Goal: Task Accomplishment & Management: Manage account settings

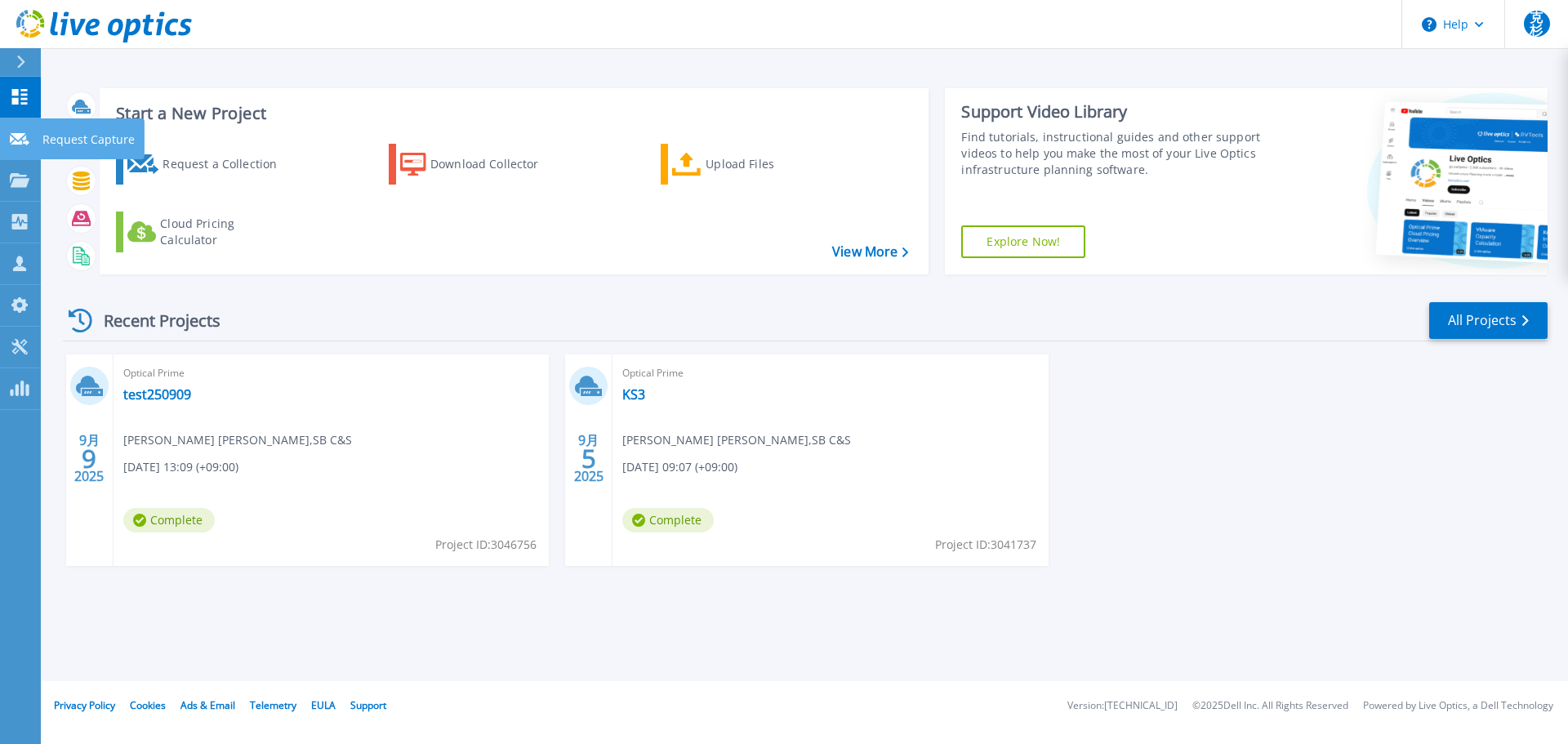
click at [9, 142] on link "Request Capture Request Capture" at bounding box center [20, 140] width 41 height 42
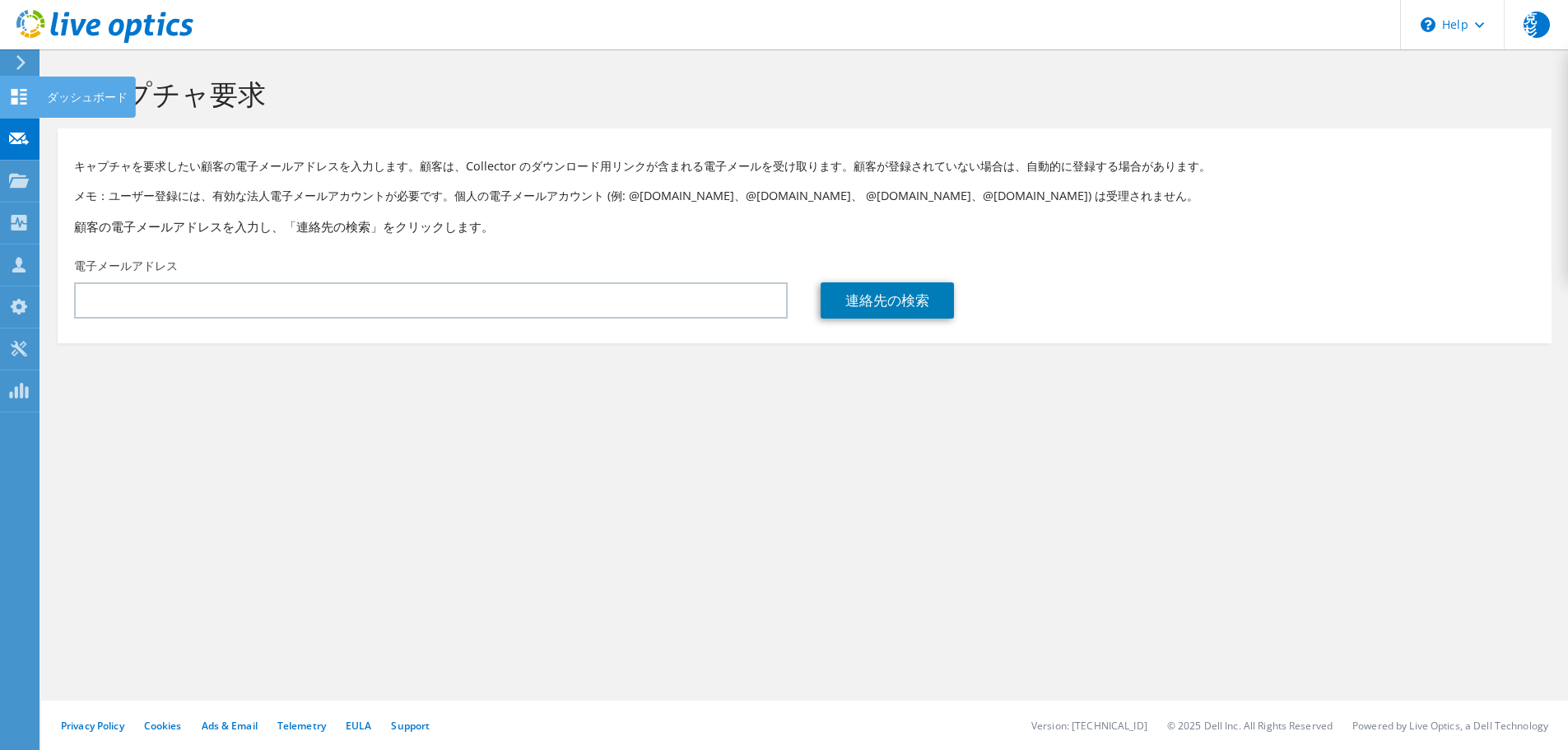
click at [17, 105] on div at bounding box center [19, 99] width 20 height 18
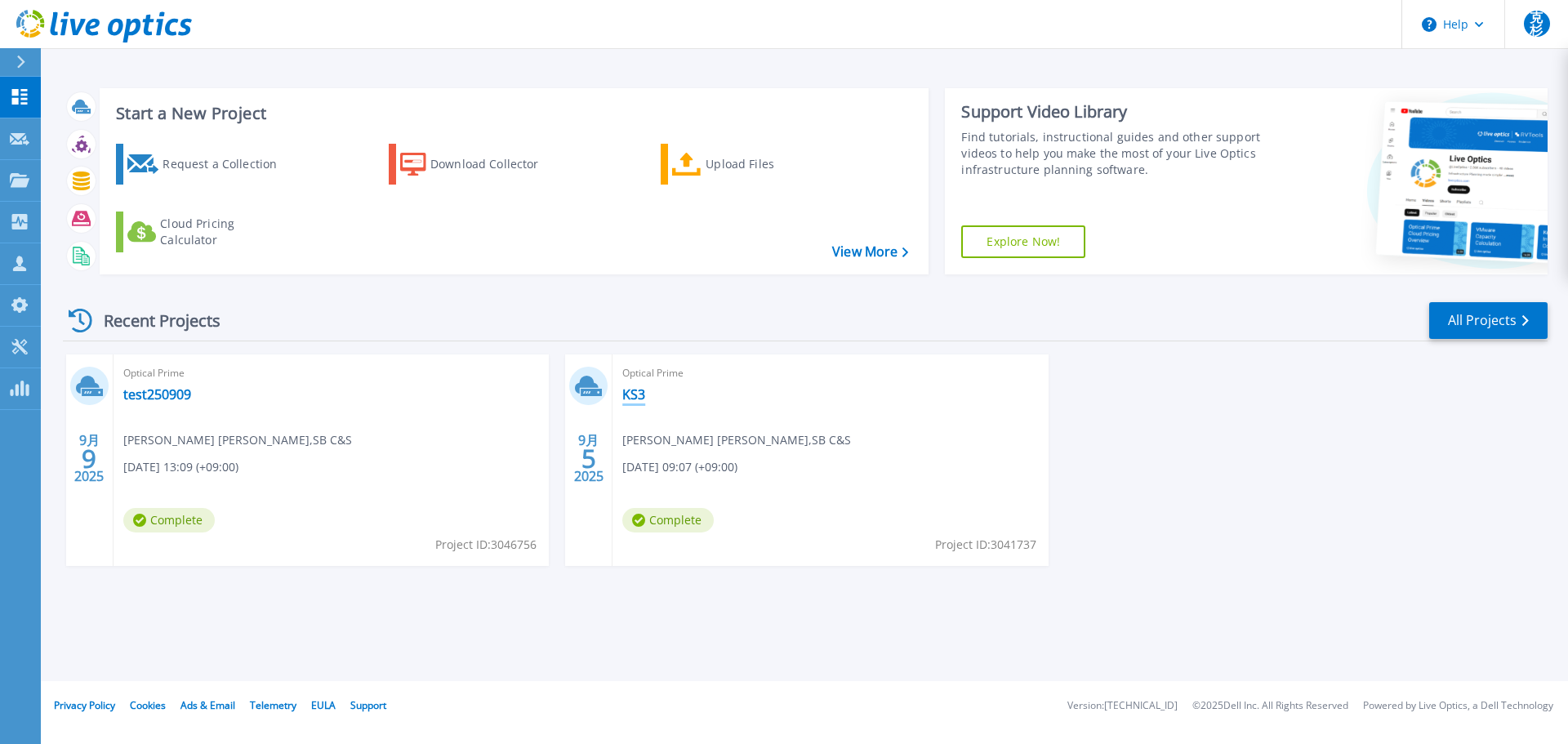
click at [633, 391] on link "KS3" at bounding box center [633, 394] width 23 height 17
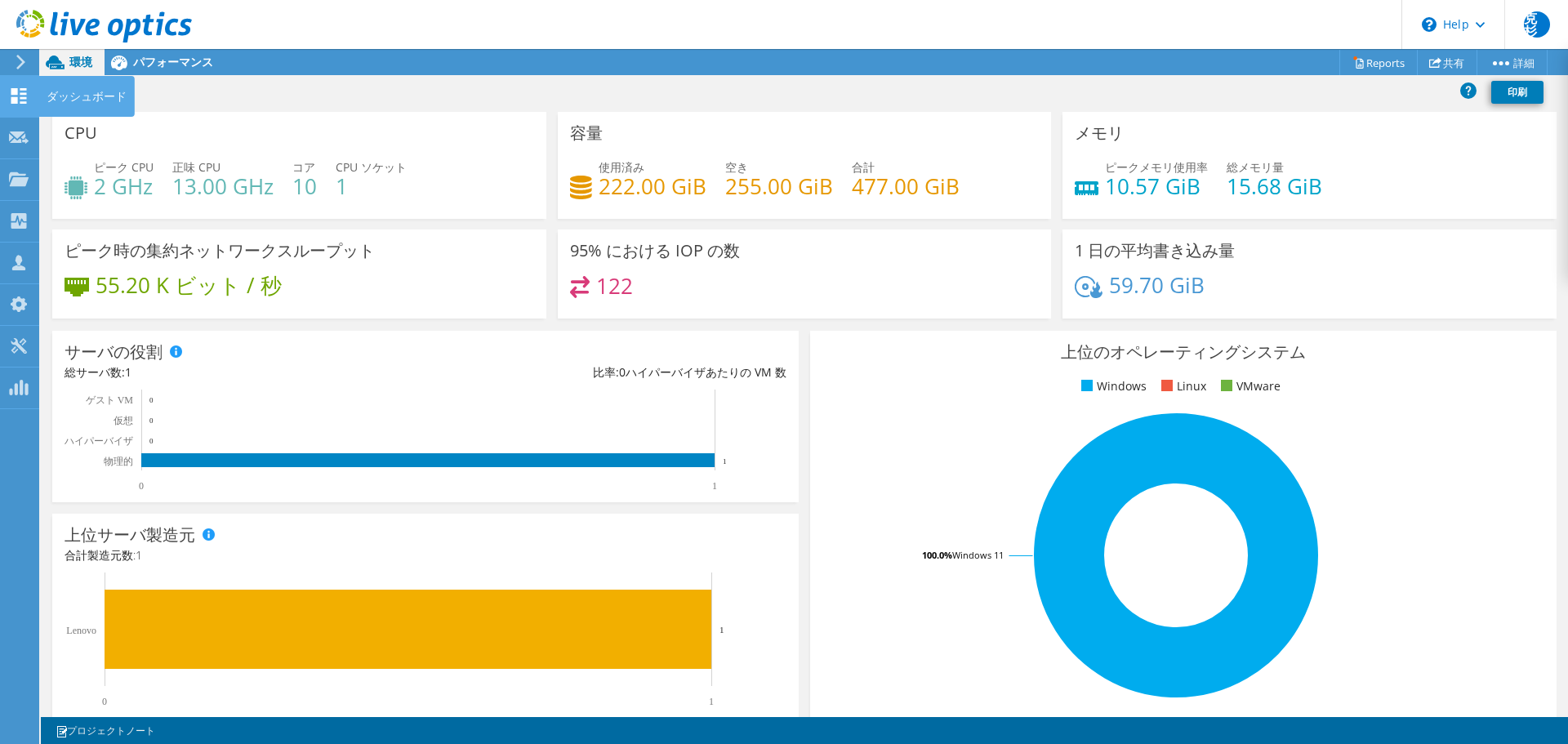
click at [25, 96] on icon at bounding box center [19, 96] width 20 height 16
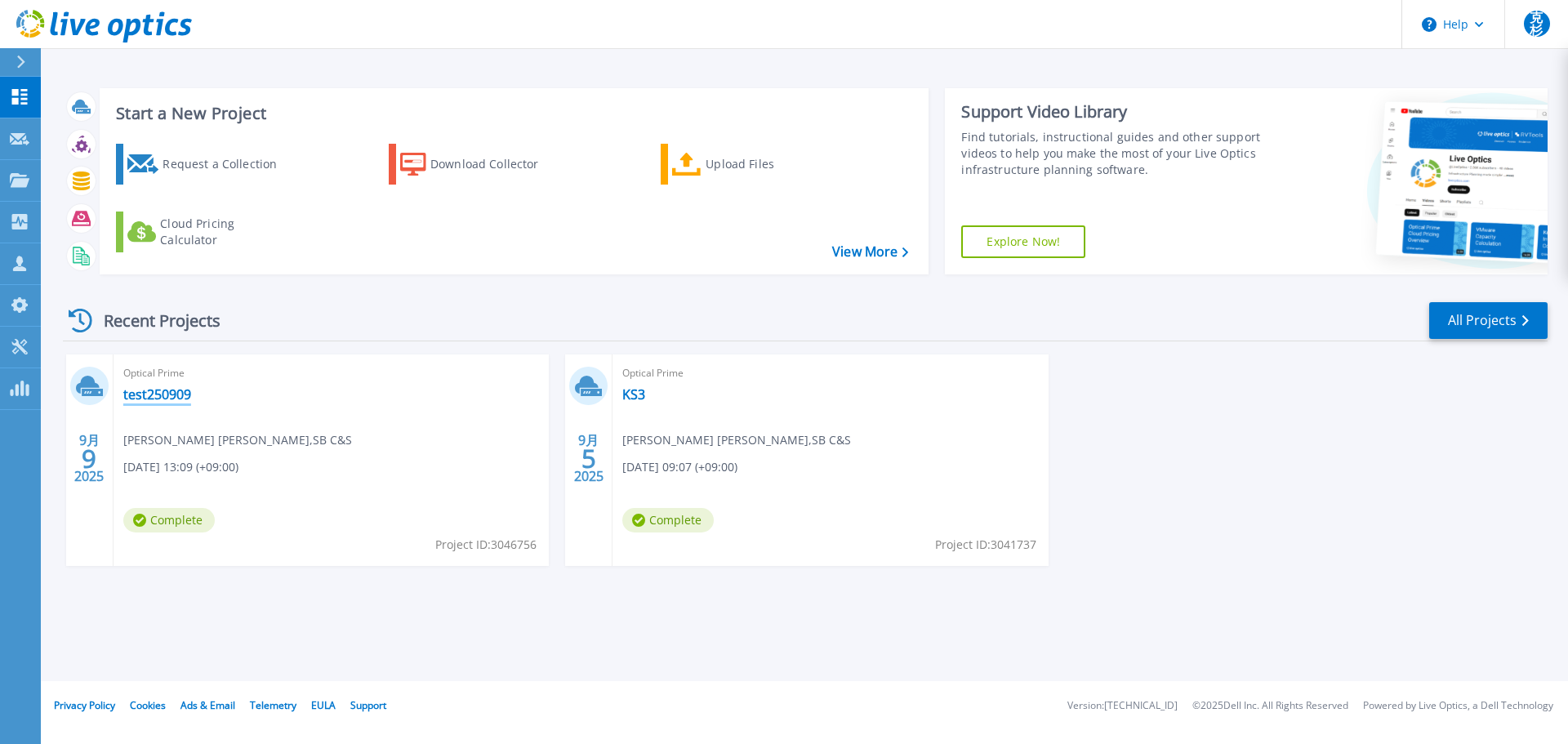
click at [152, 395] on link "test250909" at bounding box center [157, 394] width 68 height 17
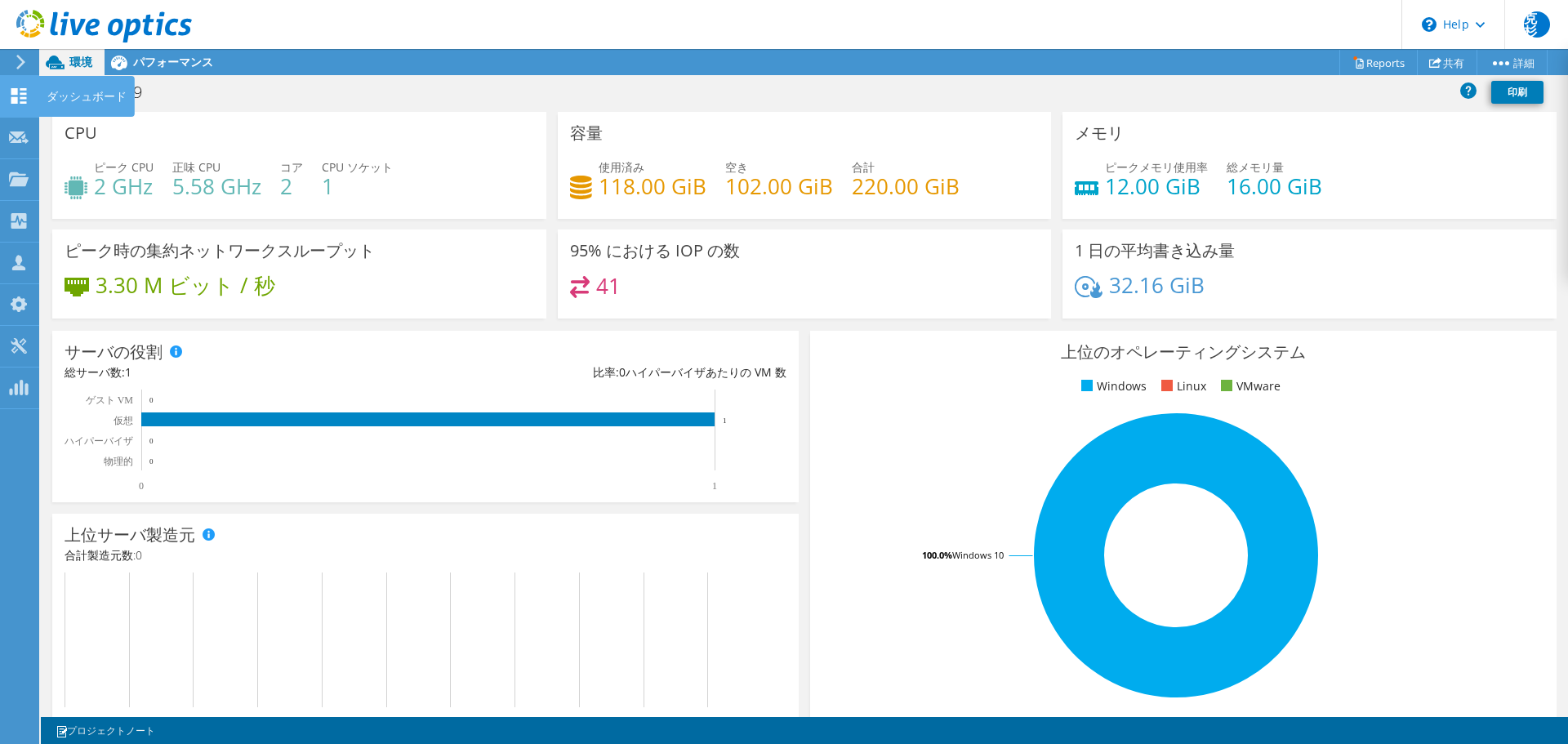
click at [21, 96] on icon at bounding box center [19, 96] width 20 height 16
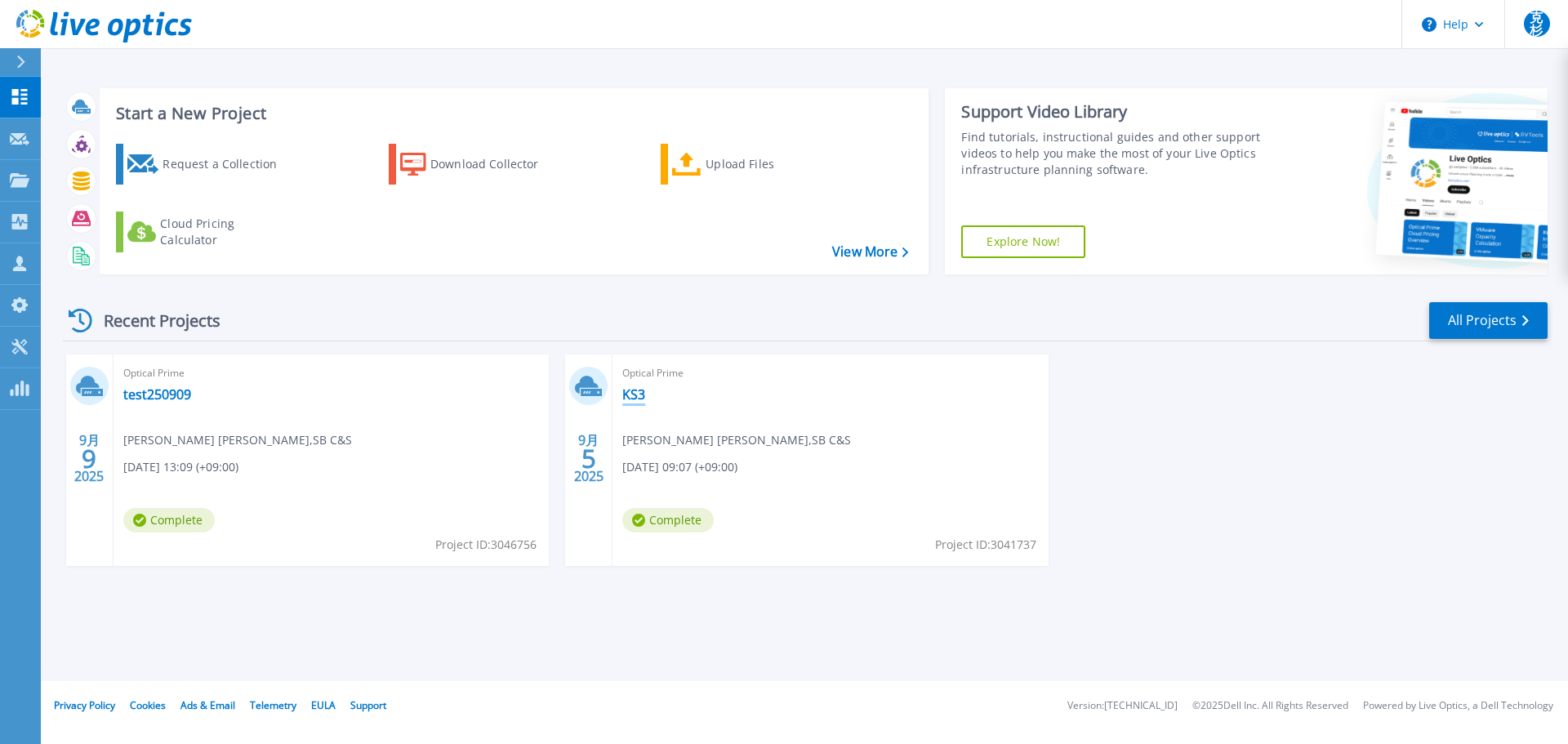
click at [633, 395] on link "KS3" at bounding box center [633, 394] width 23 height 17
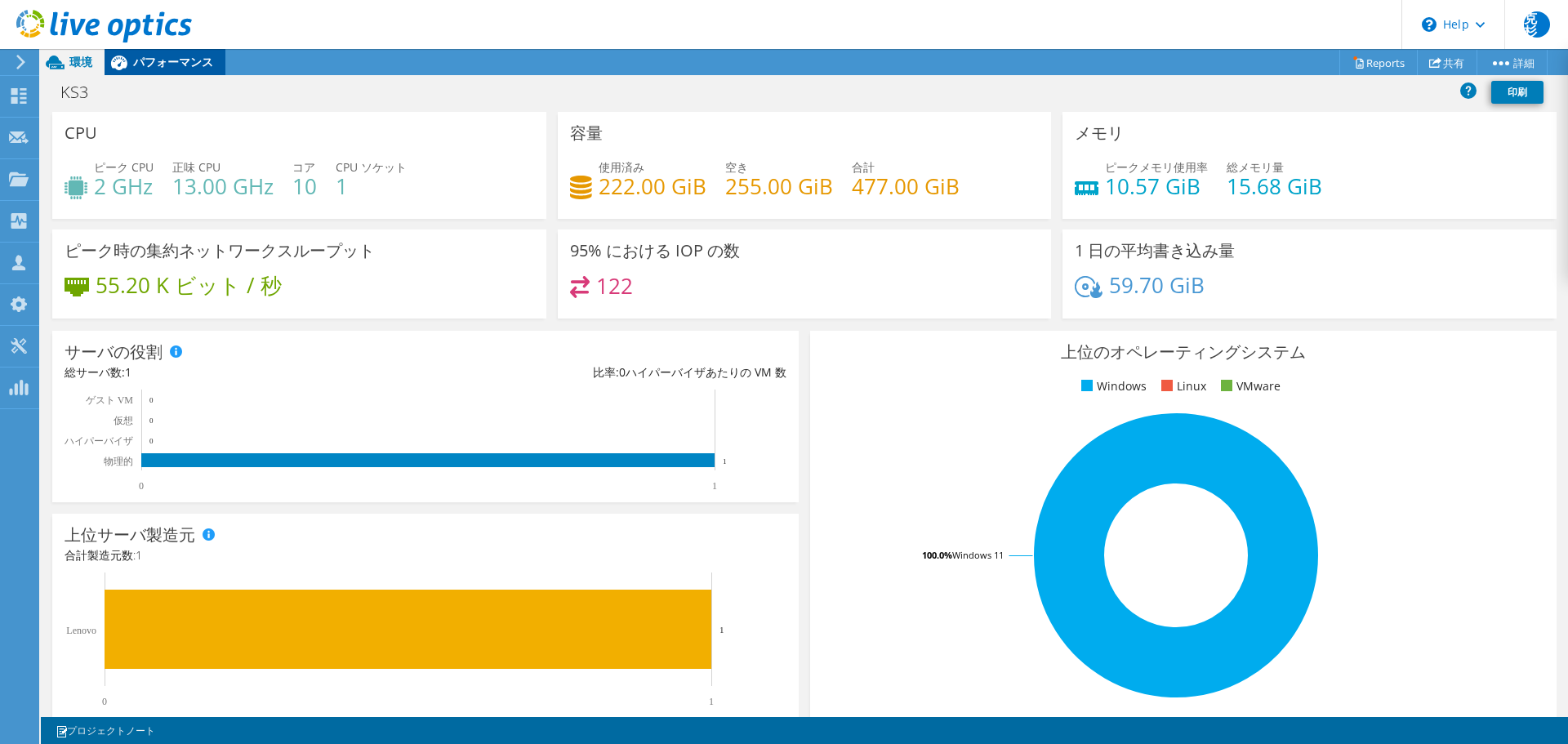
click at [171, 68] on span "パフォーマンス" at bounding box center [173, 61] width 80 height 16
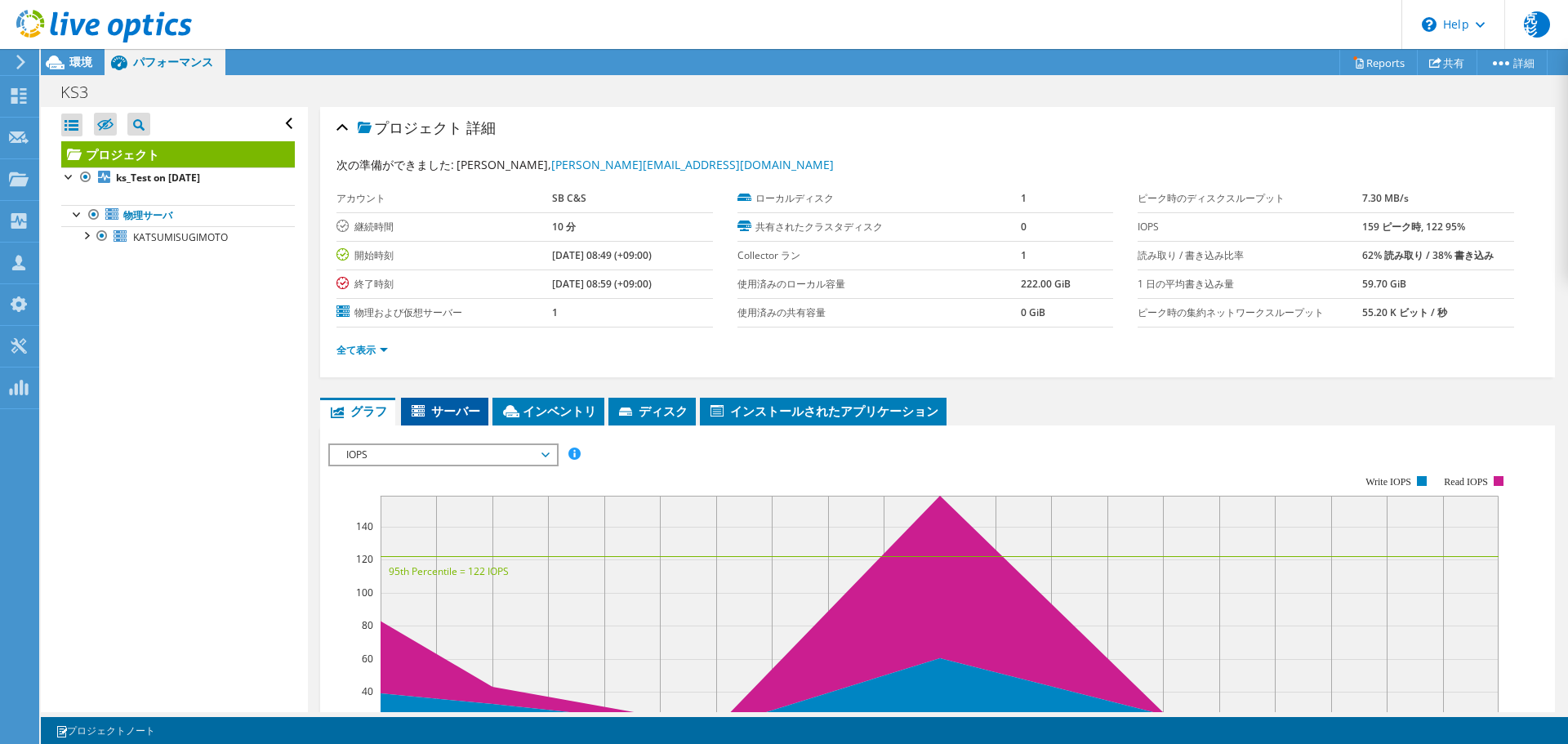
click at [446, 409] on span "サーバー" at bounding box center [444, 411] width 71 height 17
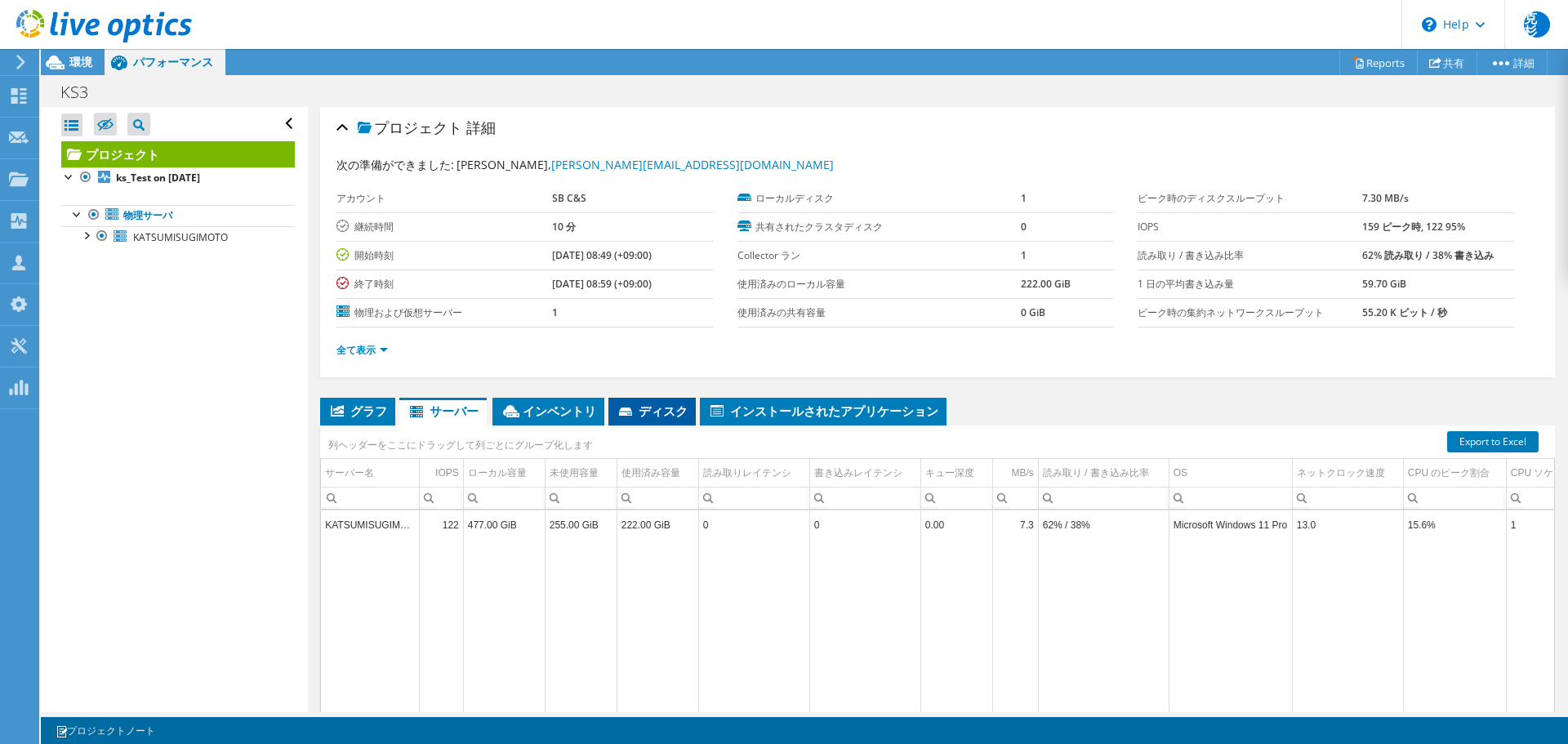
click at [633, 415] on icon at bounding box center [627, 413] width 17 height 11
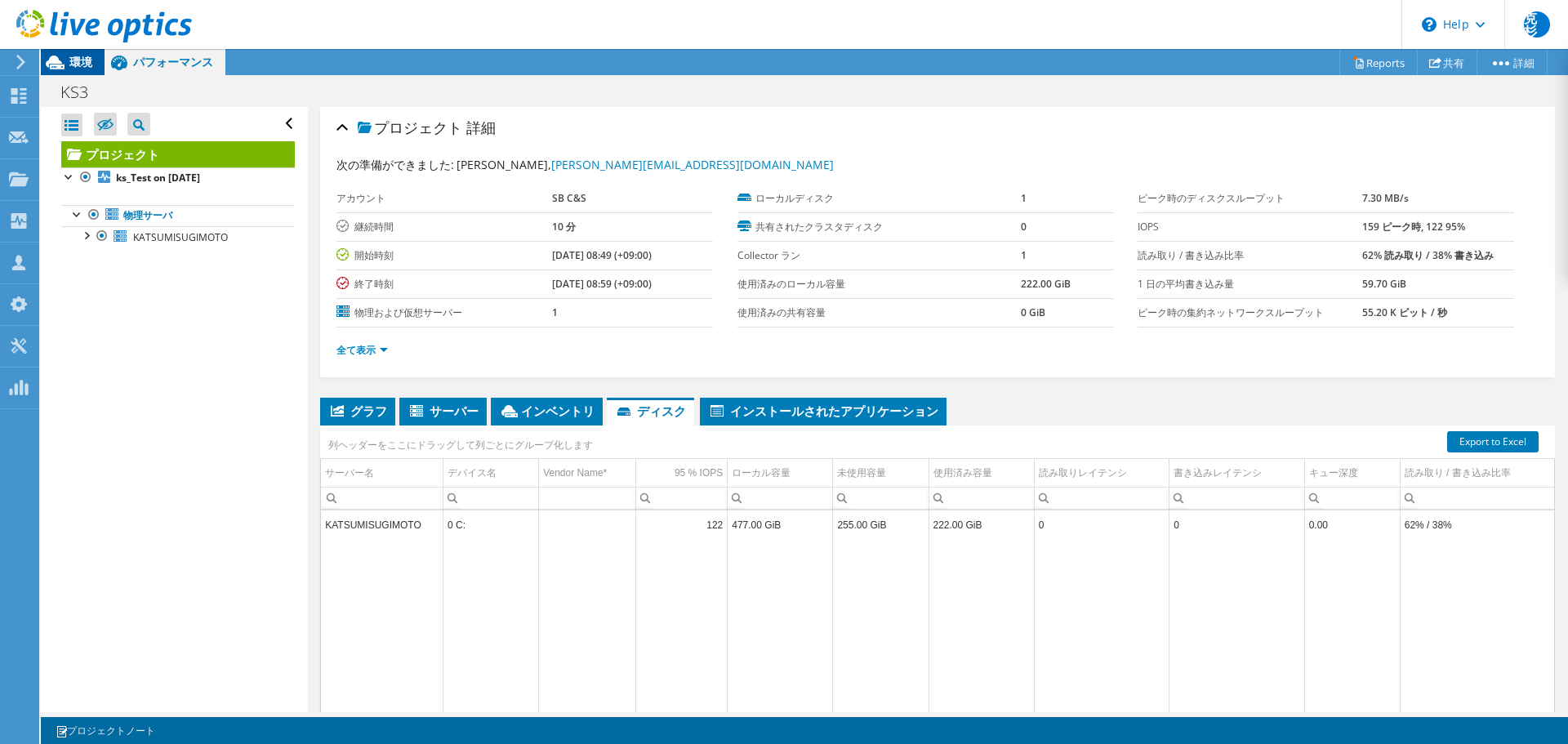
click at [81, 60] on span "環境" at bounding box center [80, 61] width 23 height 16
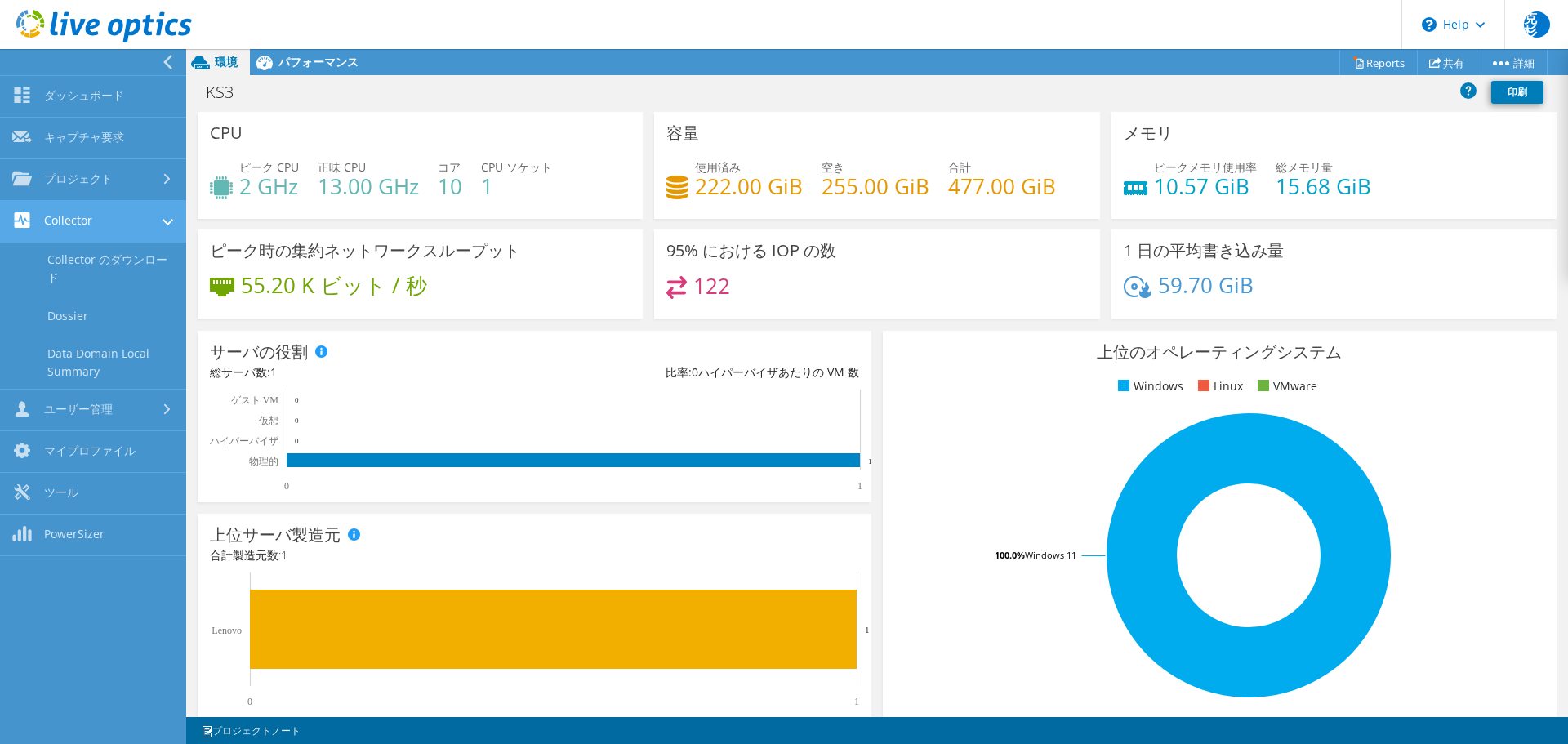
click at [84, 230] on link "Collector" at bounding box center [93, 222] width 186 height 42
click at [82, 229] on link "Collector" at bounding box center [93, 222] width 186 height 42
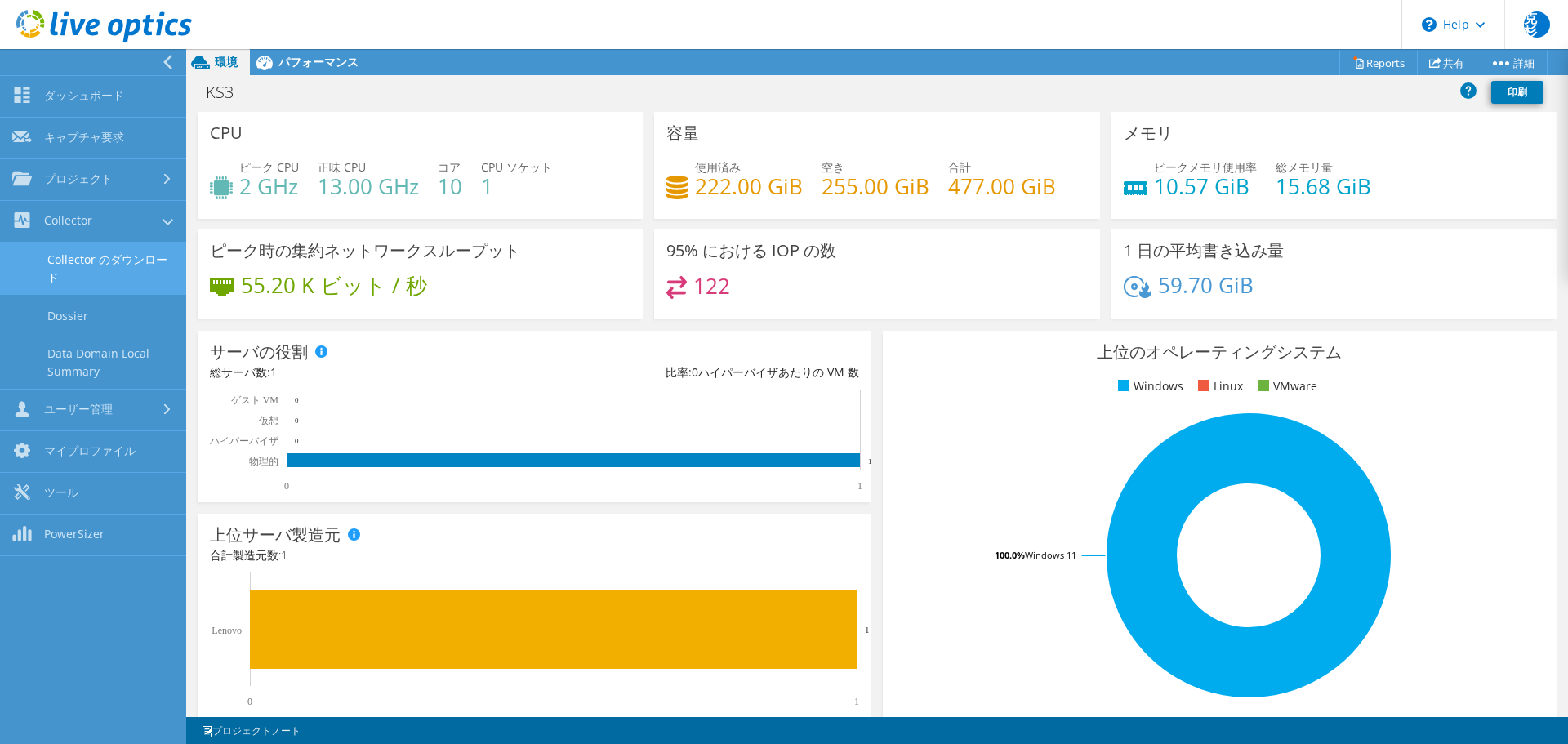
click at [82, 254] on link "Collector のダウンロード" at bounding box center [93, 268] width 186 height 52
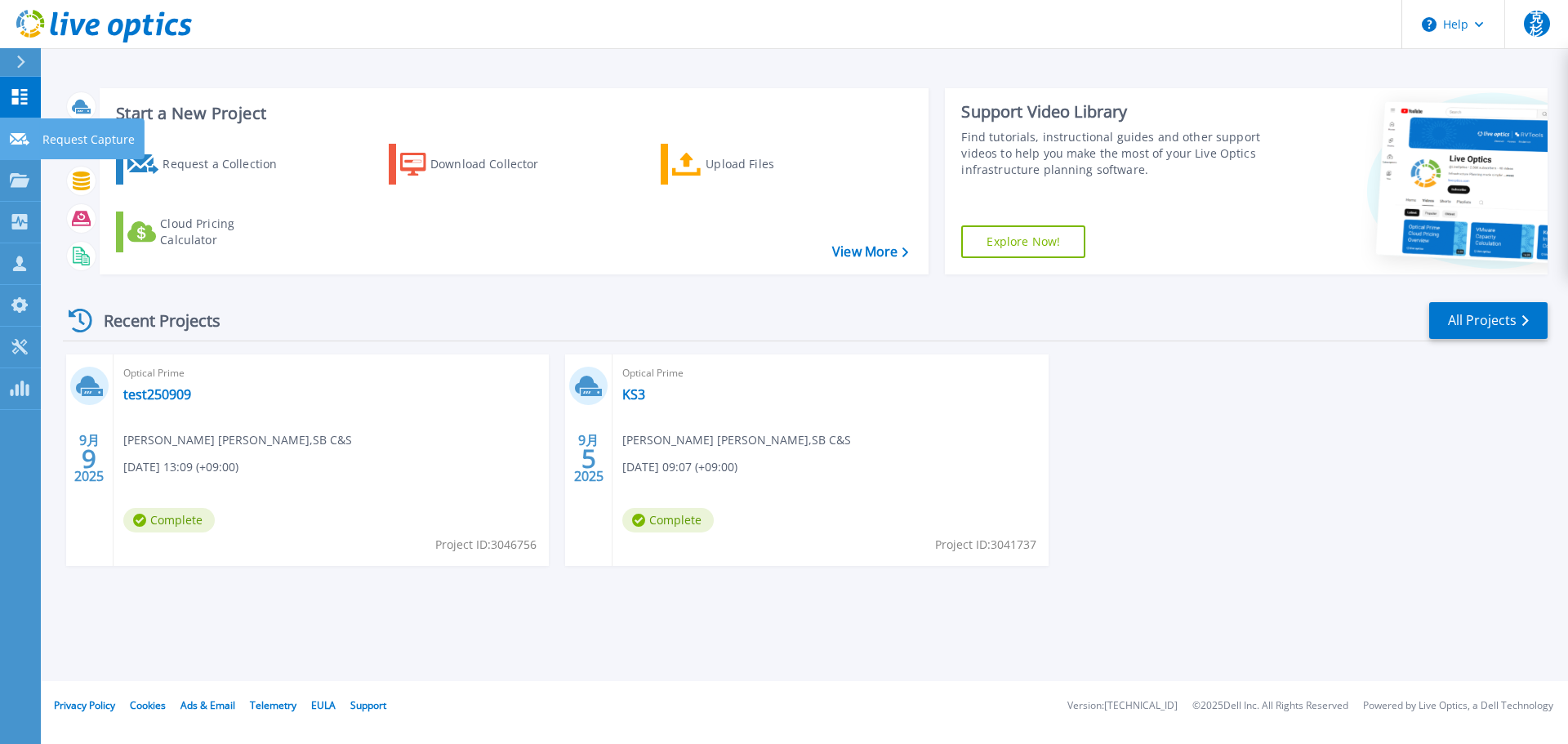
click at [22, 139] on icon at bounding box center [20, 140] width 20 height 12
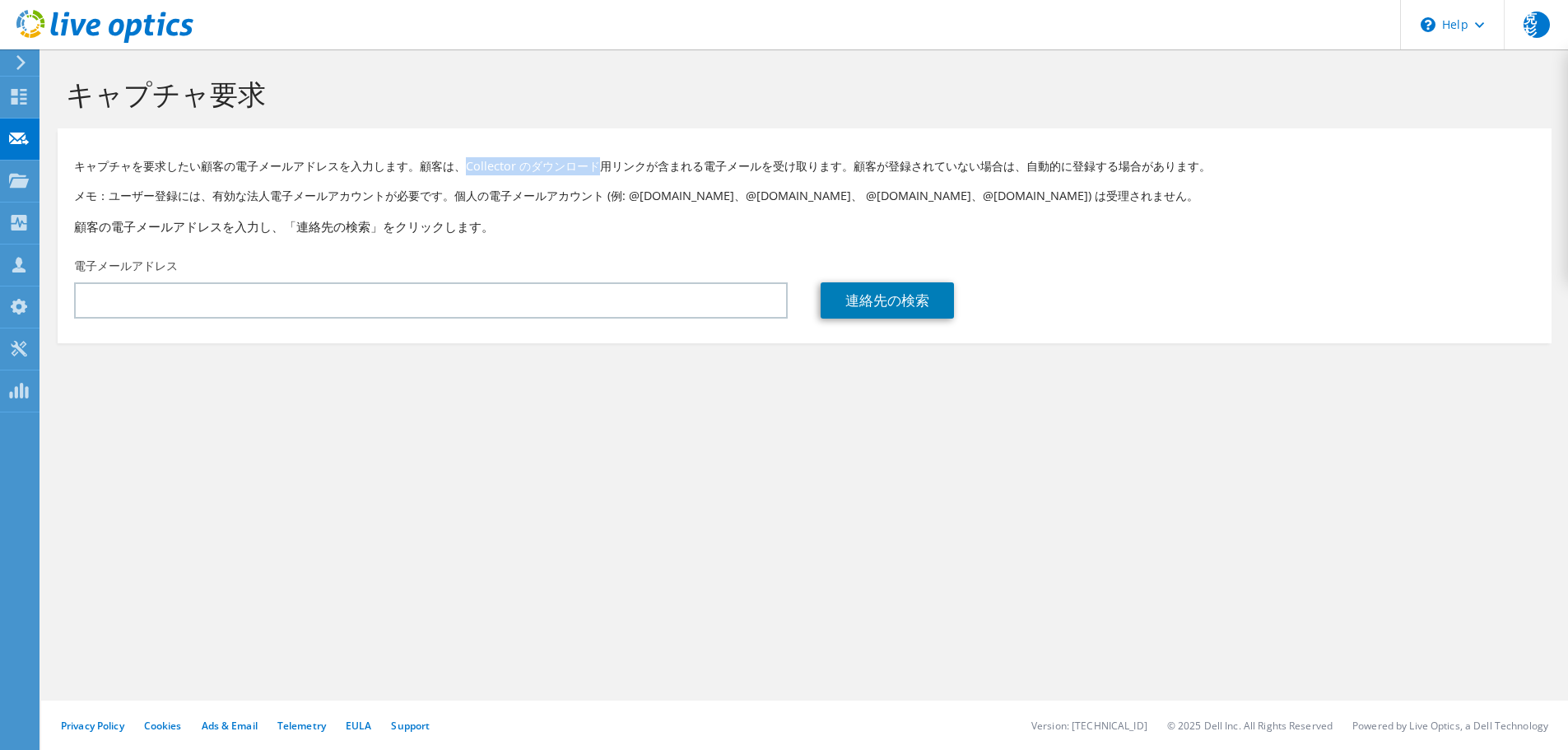
drag, startPoint x: 479, startPoint y: 168, endPoint x: 607, endPoint y: 168, distance: 128.0
click at [607, 168] on p "キャプチャを要求したい顧客の電子メールアドレスを入力します。顧客は、Collector のダウンロード用リンクが含まれる電子メールを受け取ります。顧客が登録さ…" at bounding box center [804, 167] width 1461 height 18
click at [18, 223] on use at bounding box center [20, 222] width 16 height 16
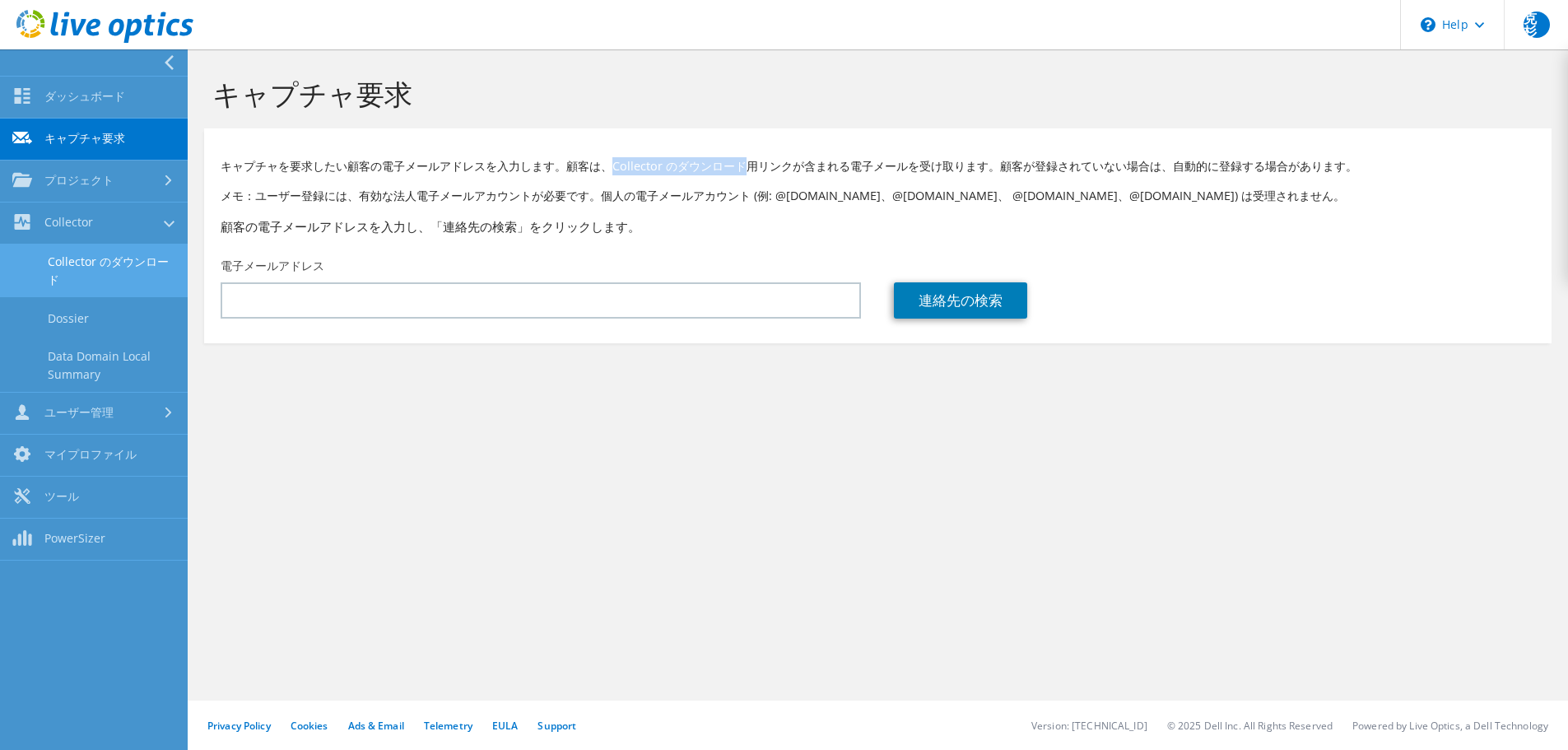
click at [83, 270] on link "Collector のダウンロード" at bounding box center [94, 270] width 188 height 53
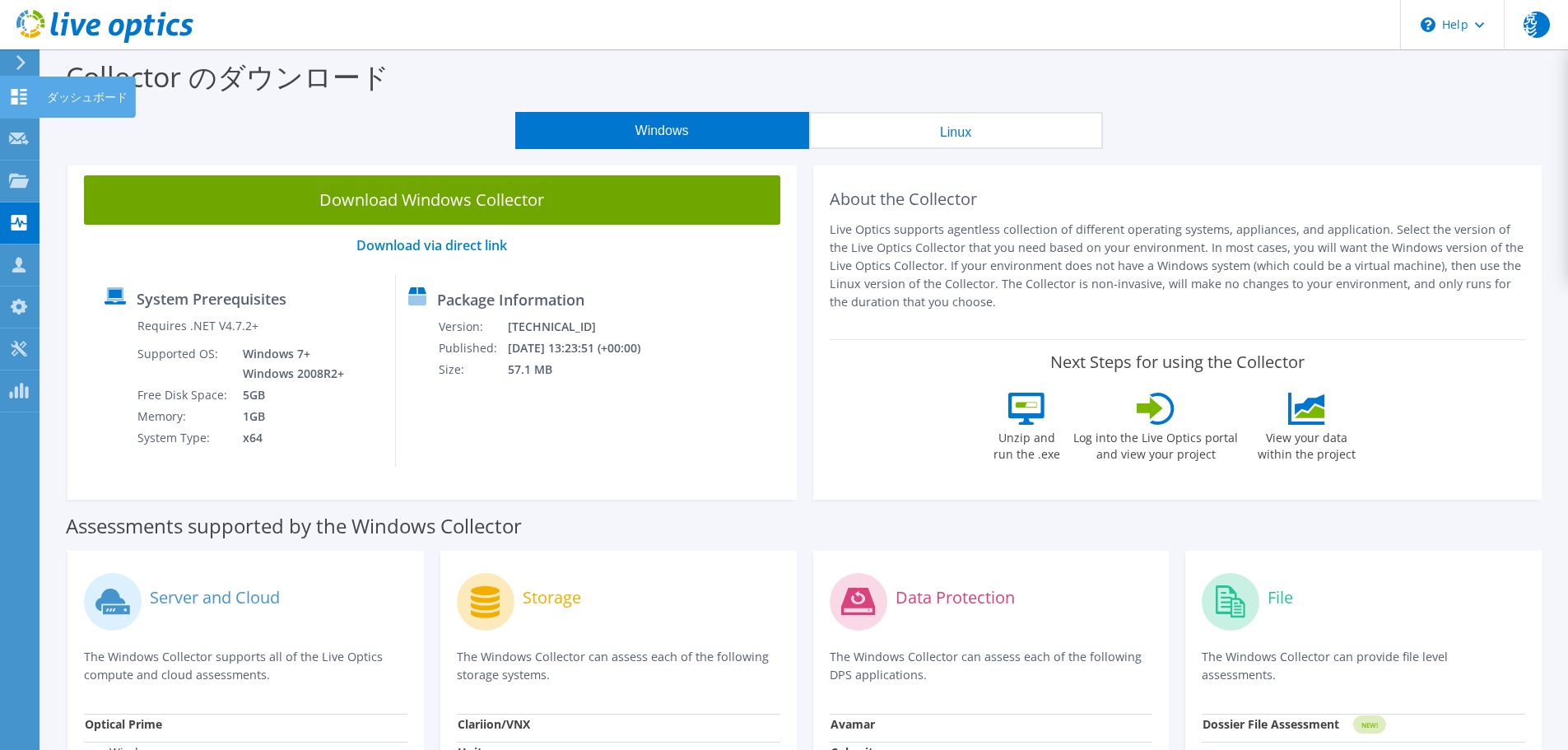
click at [16, 96] on icon at bounding box center [19, 97] width 20 height 16
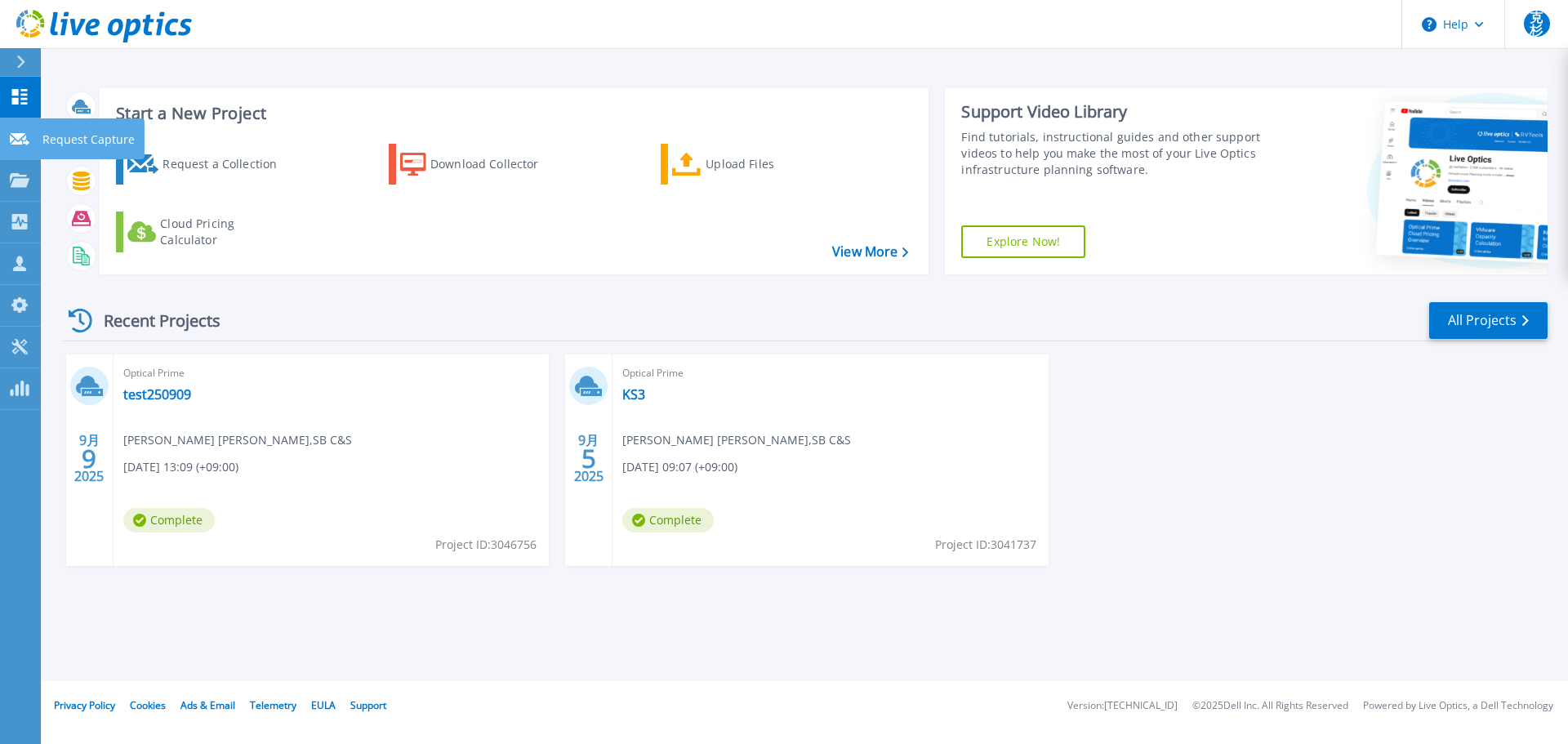
click at [10, 134] on icon at bounding box center [20, 140] width 20 height 12
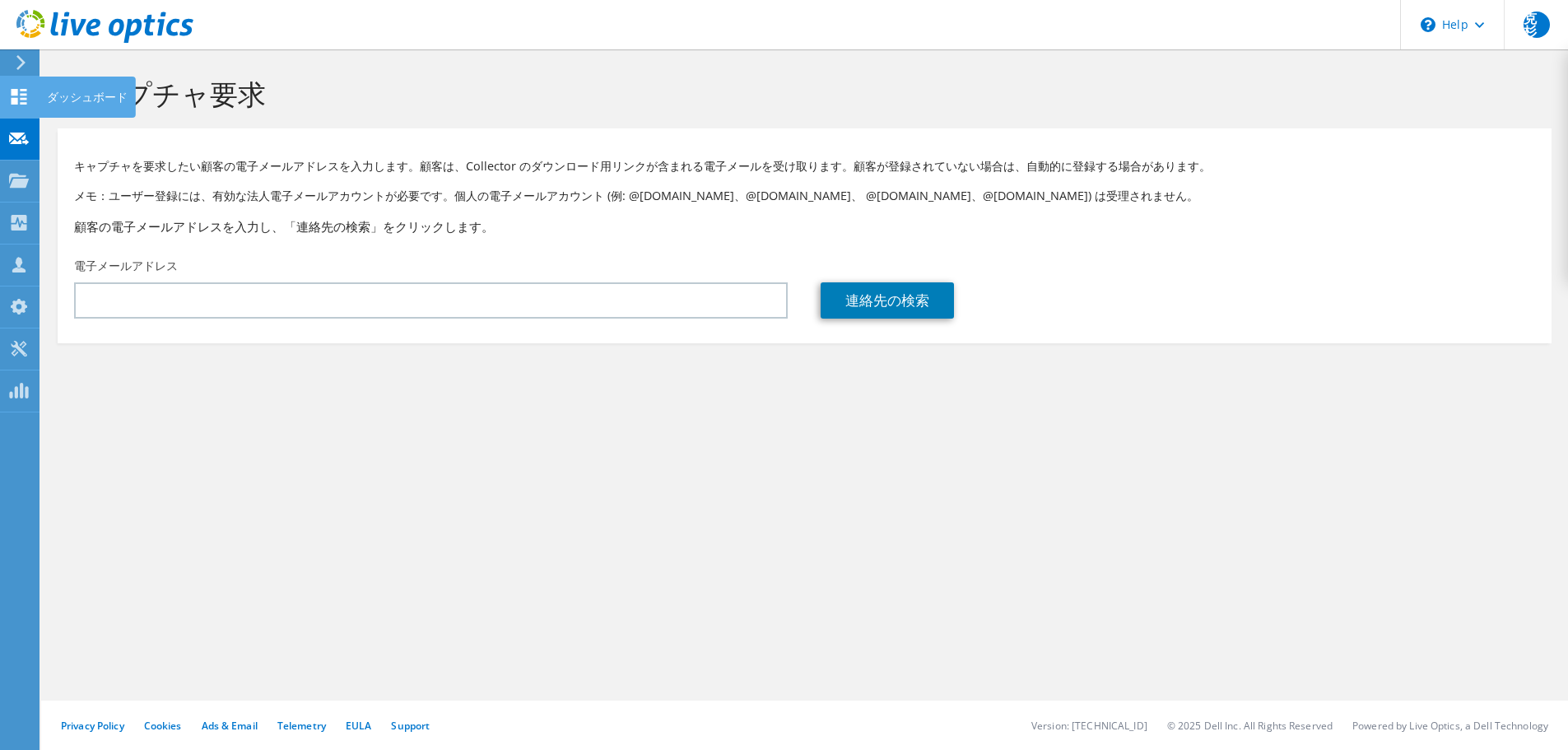
click at [17, 93] on use at bounding box center [20, 97] width 16 height 16
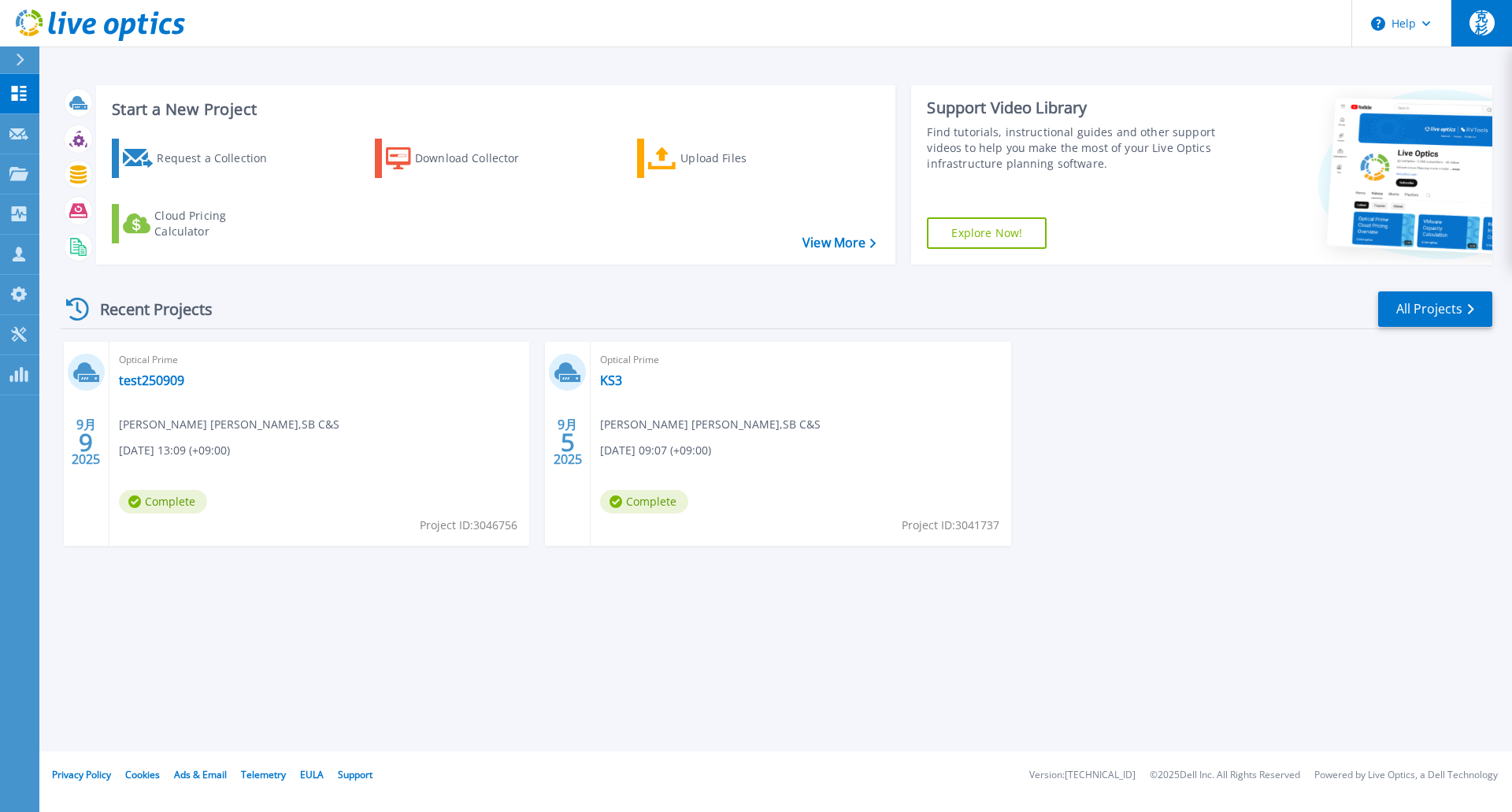
click at [1486, 25] on span "克杉" at bounding box center [1481, 23] width 25 height 25
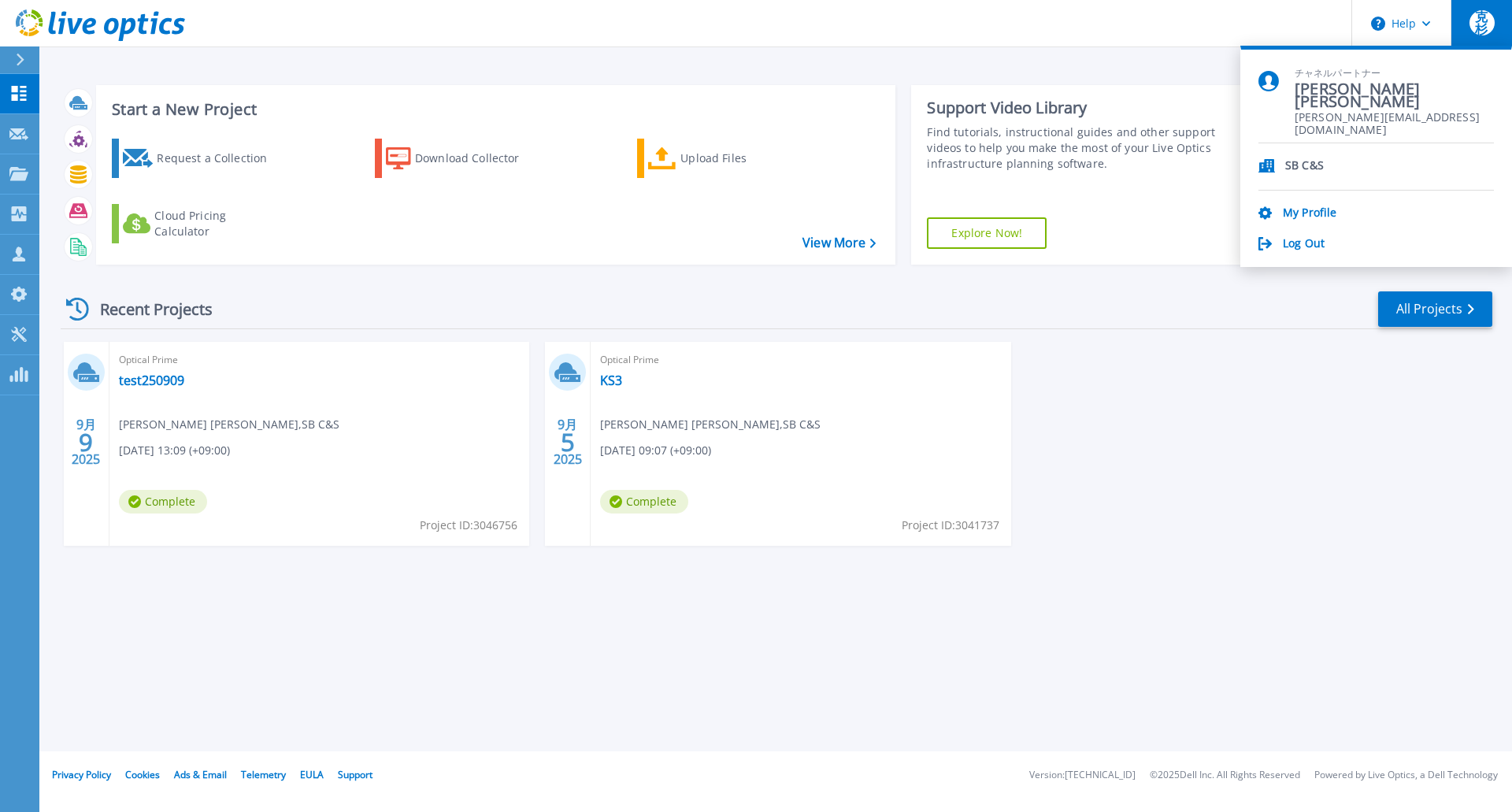
click at [1274, 247] on div "Log Out" at bounding box center [1376, 244] width 236 height 15
click at [1300, 245] on link "Log Out" at bounding box center [1303, 244] width 42 height 15
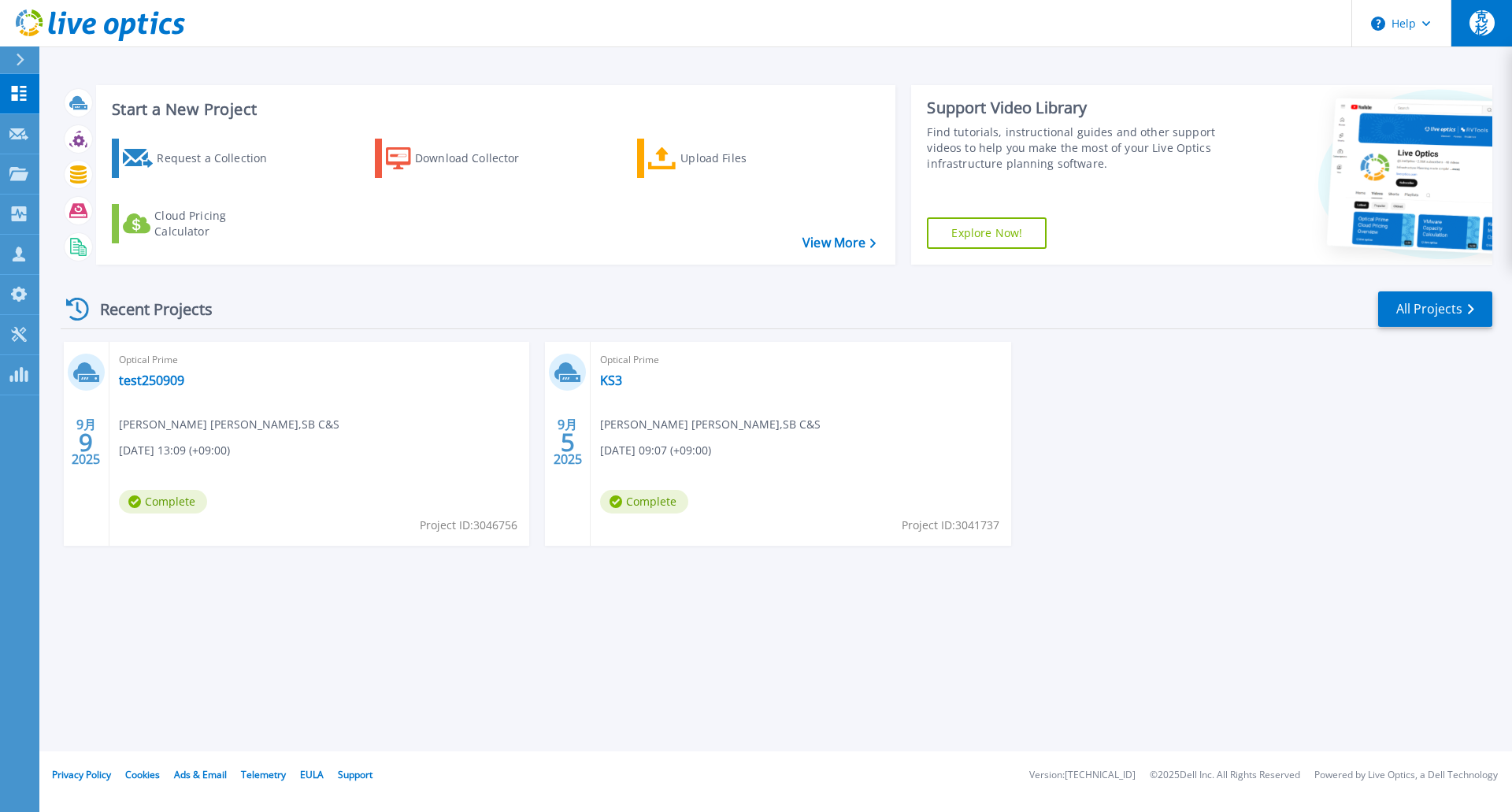
click at [1477, 33] on span "克杉" at bounding box center [1481, 23] width 25 height 25
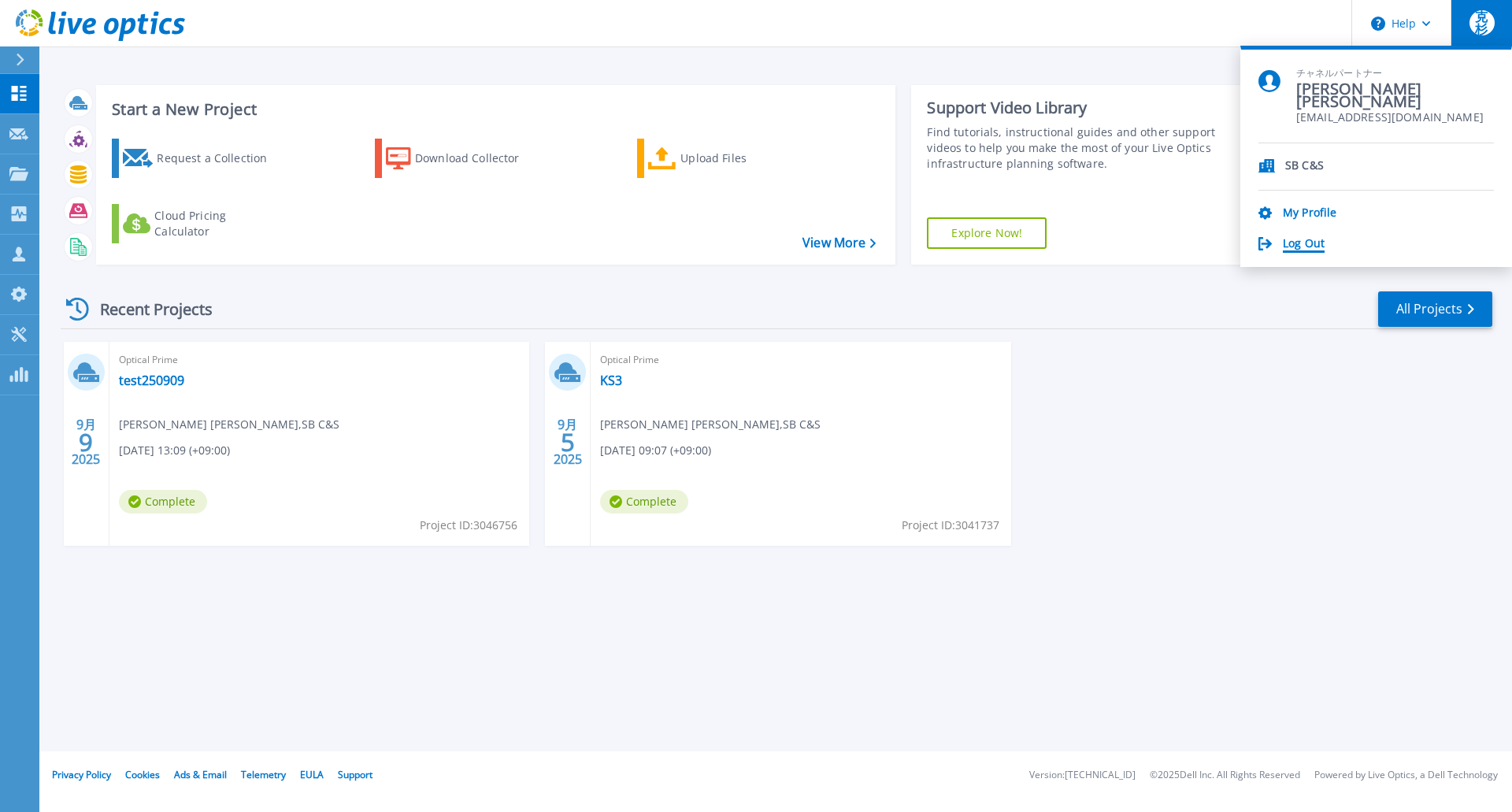
click at [1295, 247] on link "Log Out" at bounding box center [1303, 244] width 42 height 15
